Goal: Navigation & Orientation: Find specific page/section

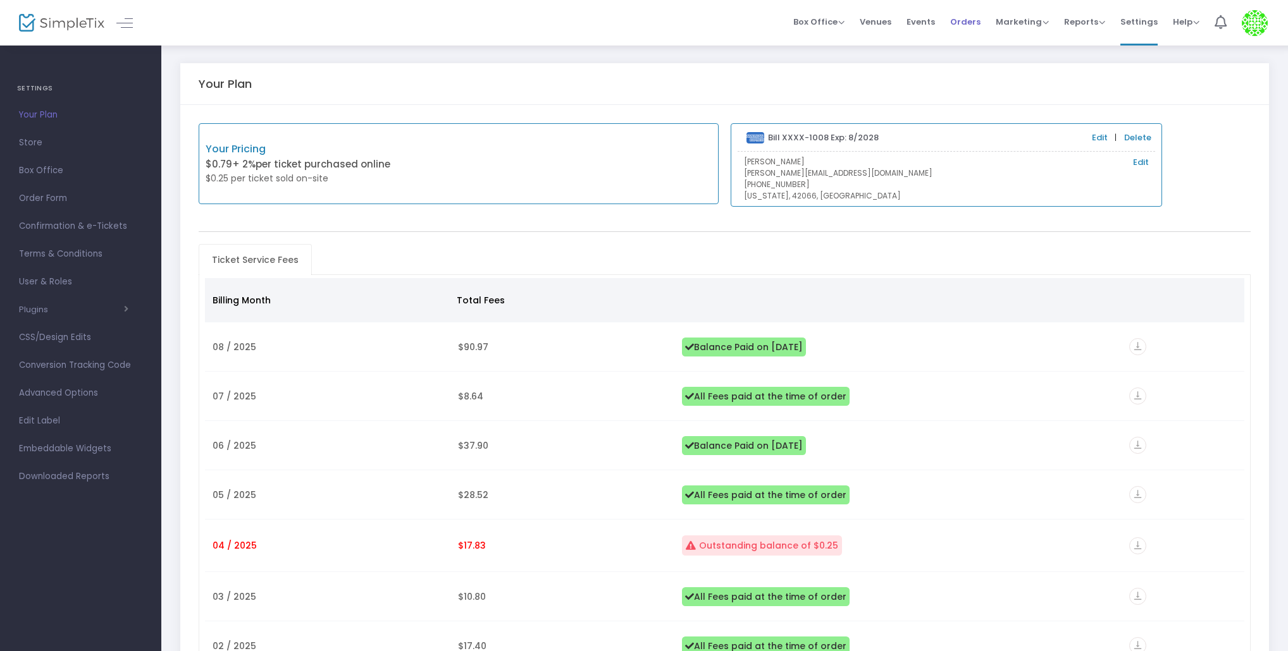
click at [966, 15] on span "Orders" at bounding box center [965, 22] width 30 height 32
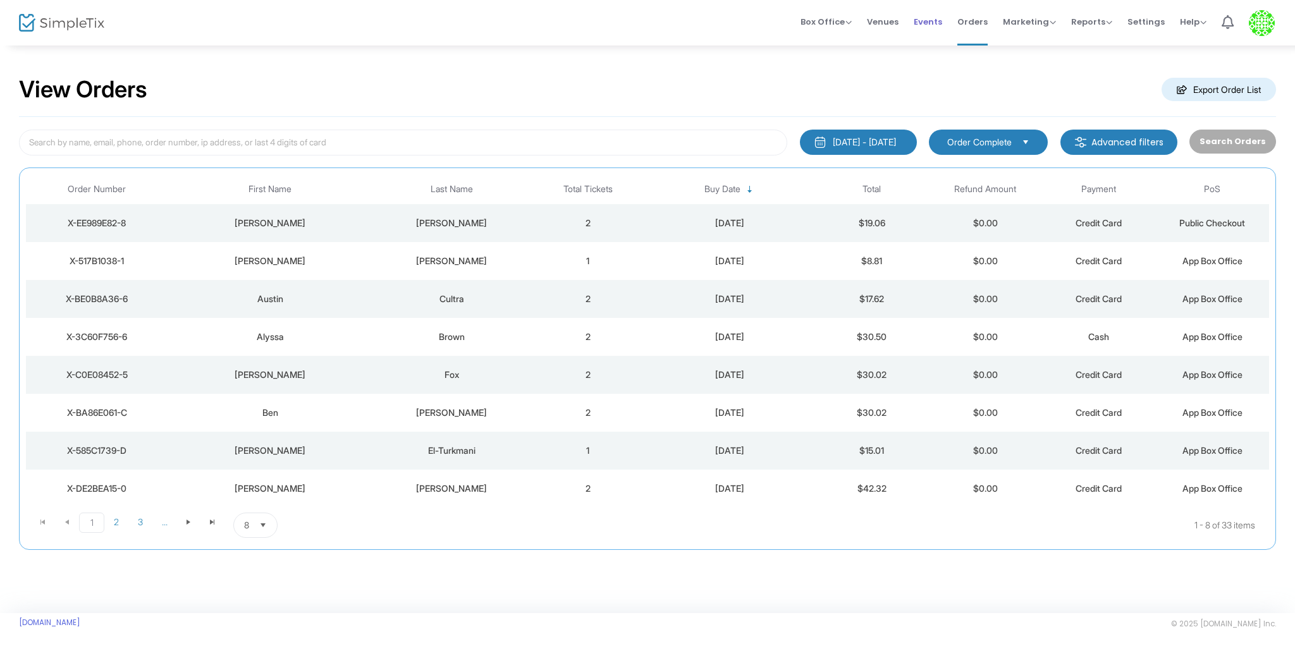
click at [926, 27] on span "Events" at bounding box center [928, 22] width 28 height 32
